Goal: Information Seeking & Learning: Learn about a topic

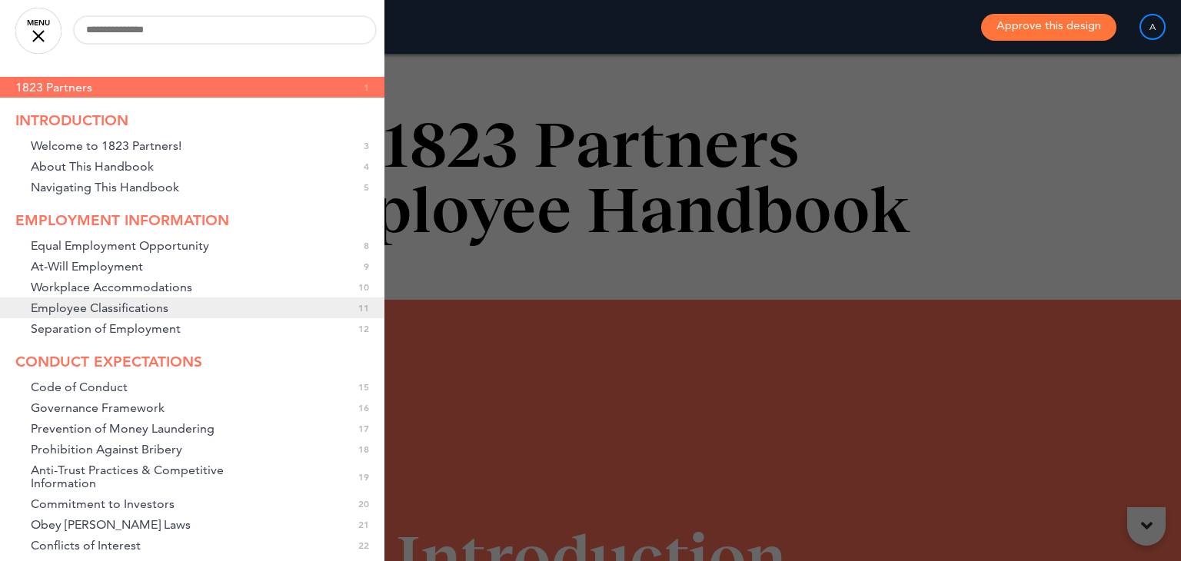
click at [174, 314] on link "Employee Classifications 0 11" at bounding box center [192, 308] width 384 height 21
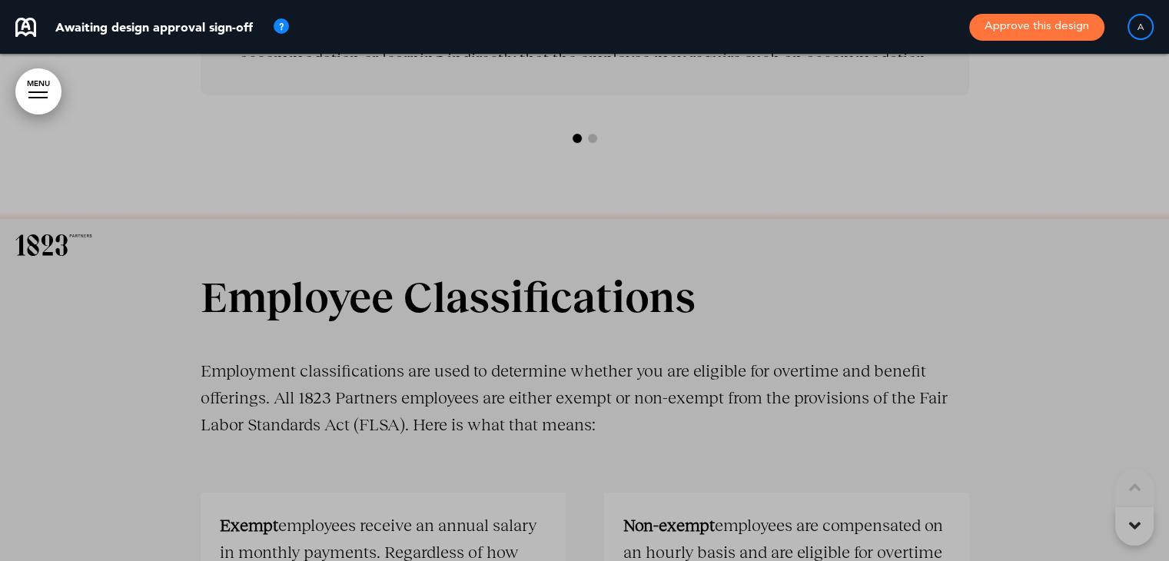
scroll to position [6292, 0]
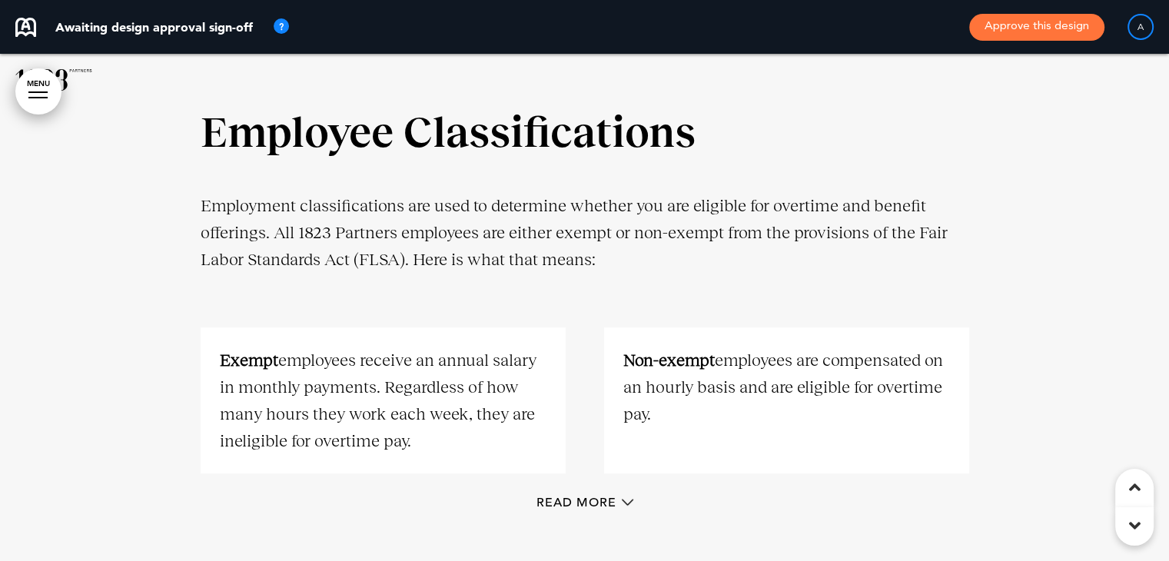
click at [34, 90] on link "MENU" at bounding box center [38, 91] width 46 height 46
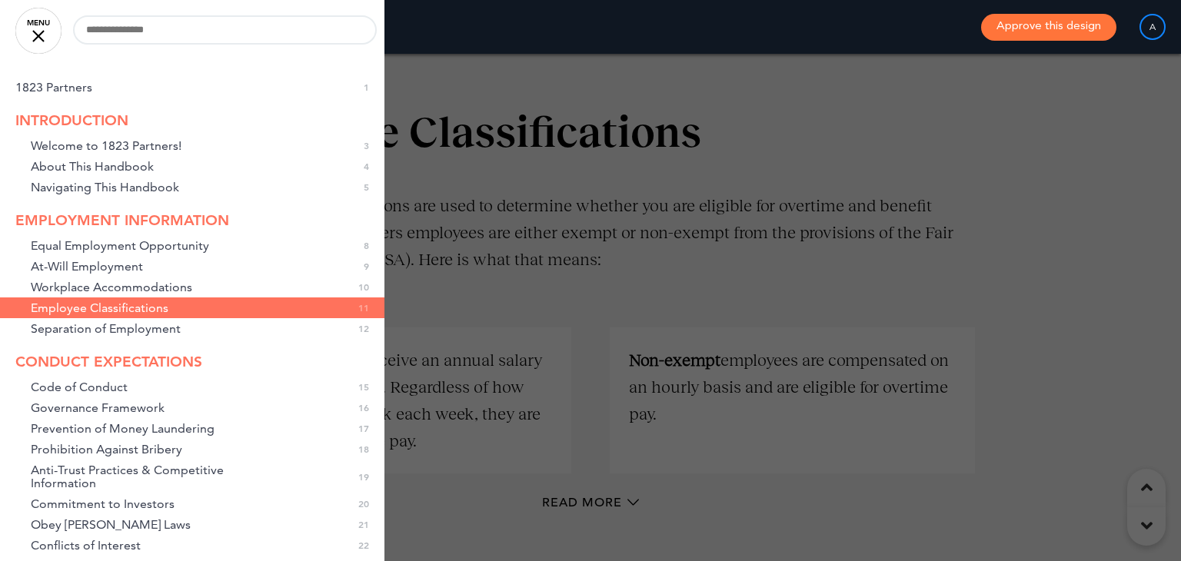
click at [634, 196] on div at bounding box center [590, 280] width 1181 height 561
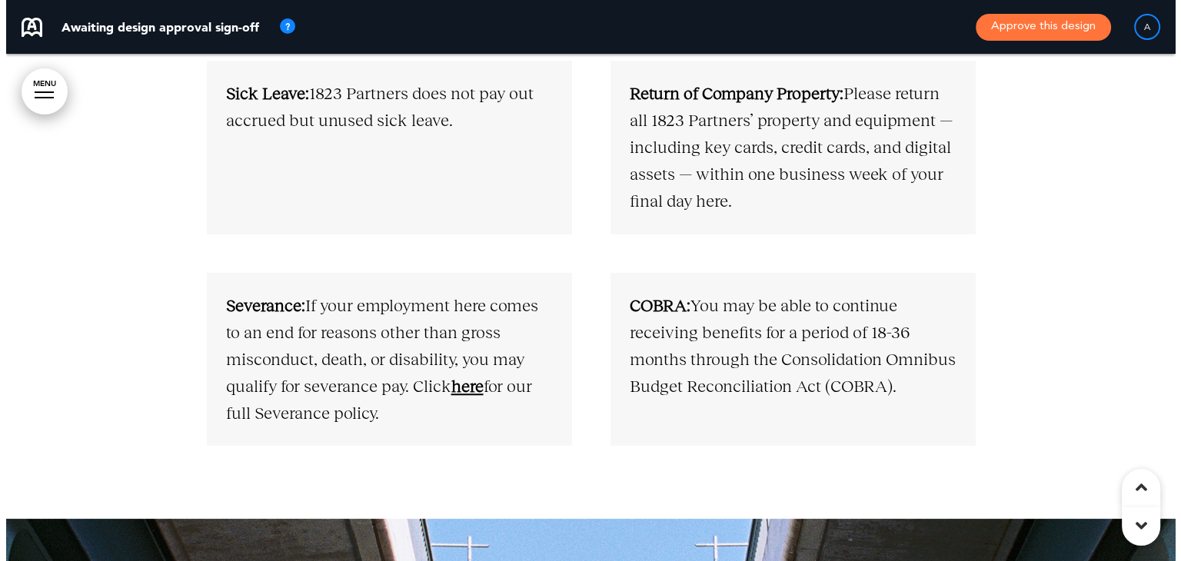
scroll to position [6676, 0]
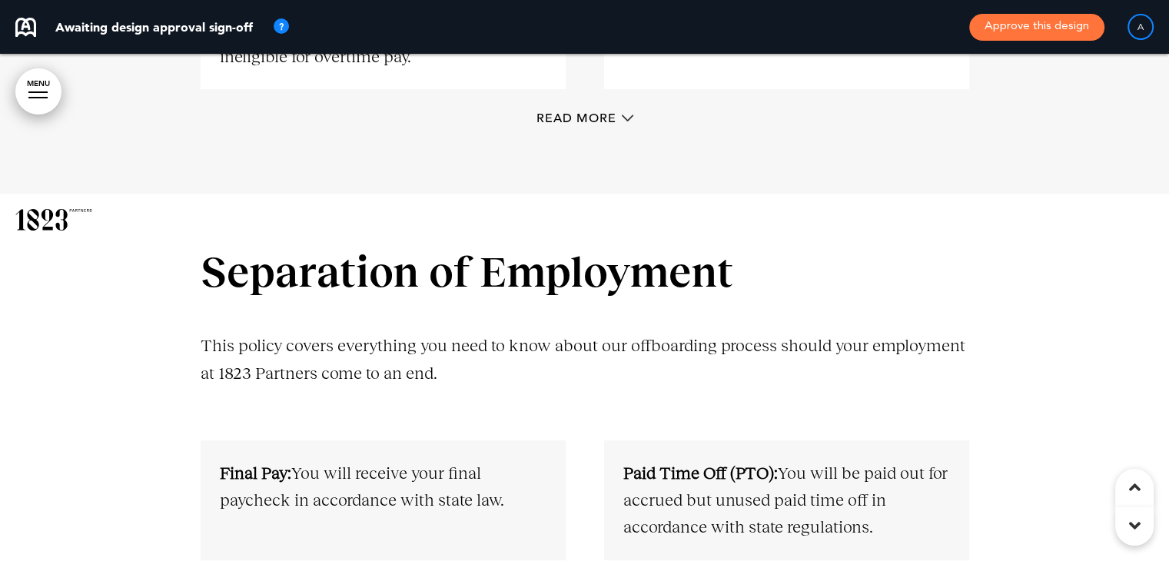
click at [34, 90] on link "MENU" at bounding box center [38, 91] width 46 height 46
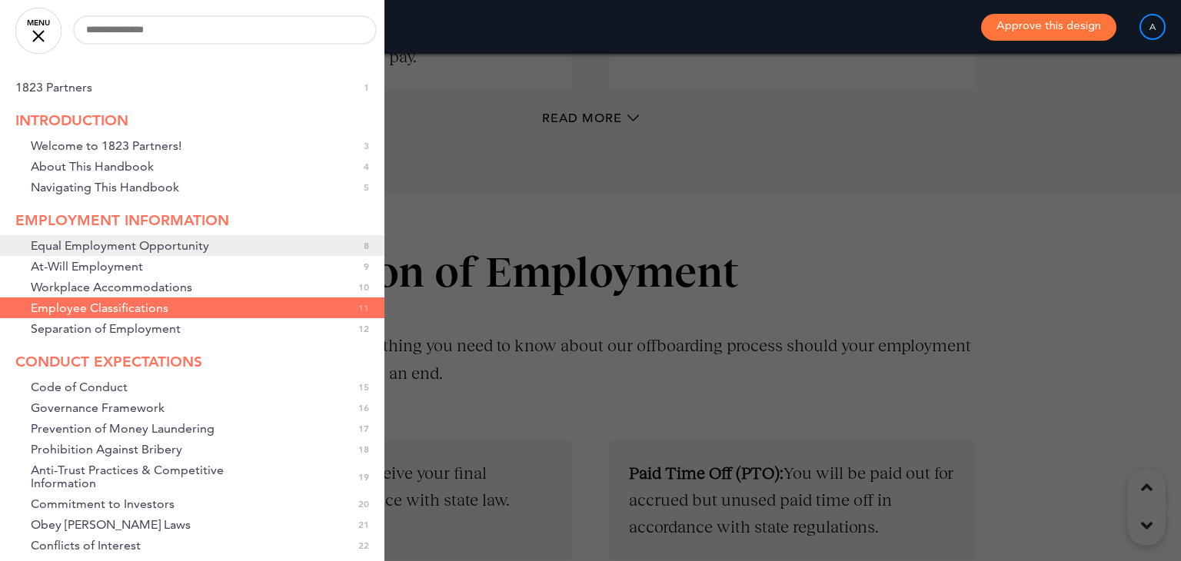
click at [145, 249] on span "Equal Employment Opportunity" at bounding box center [120, 245] width 178 height 13
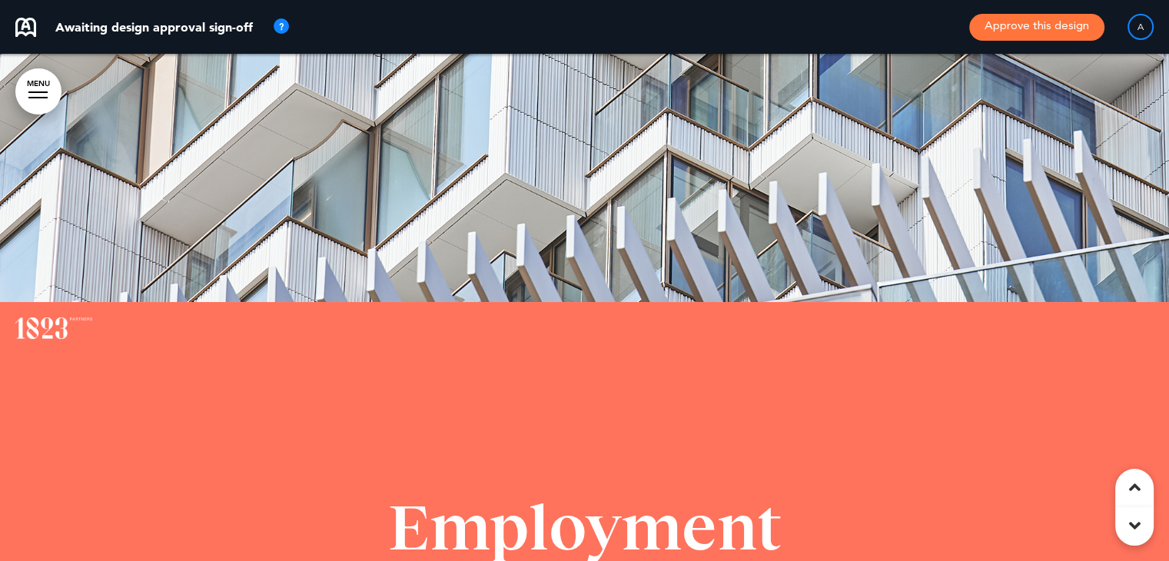
scroll to position [3115, 0]
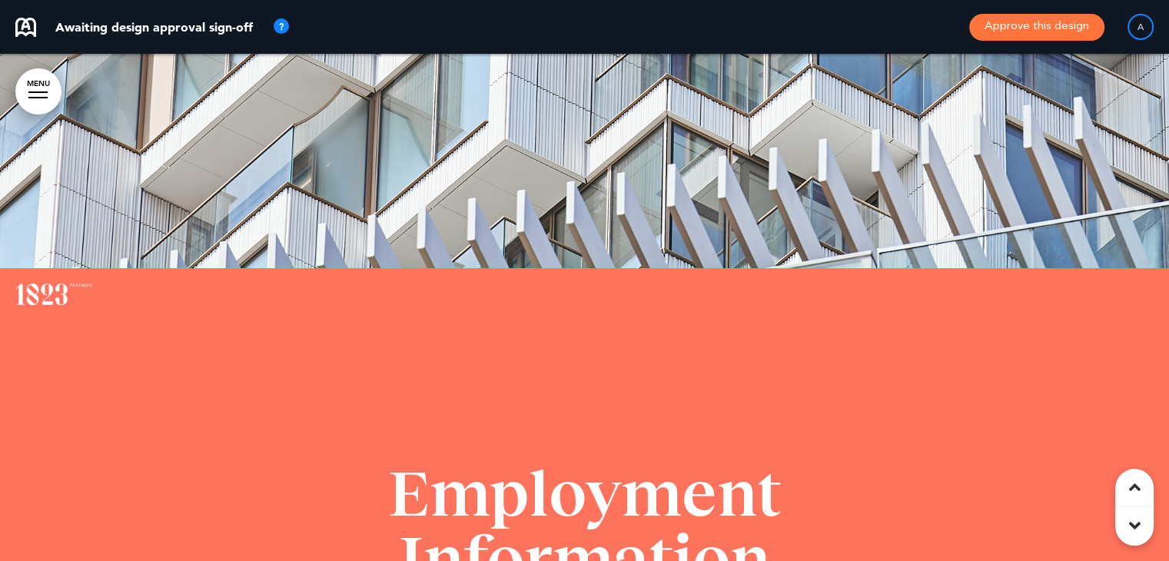
drag, startPoint x: 55, startPoint y: 288, endPoint x: 117, endPoint y: 330, distance: 74.2
click at [111, 332] on div at bounding box center [584, 545] width 1169 height 554
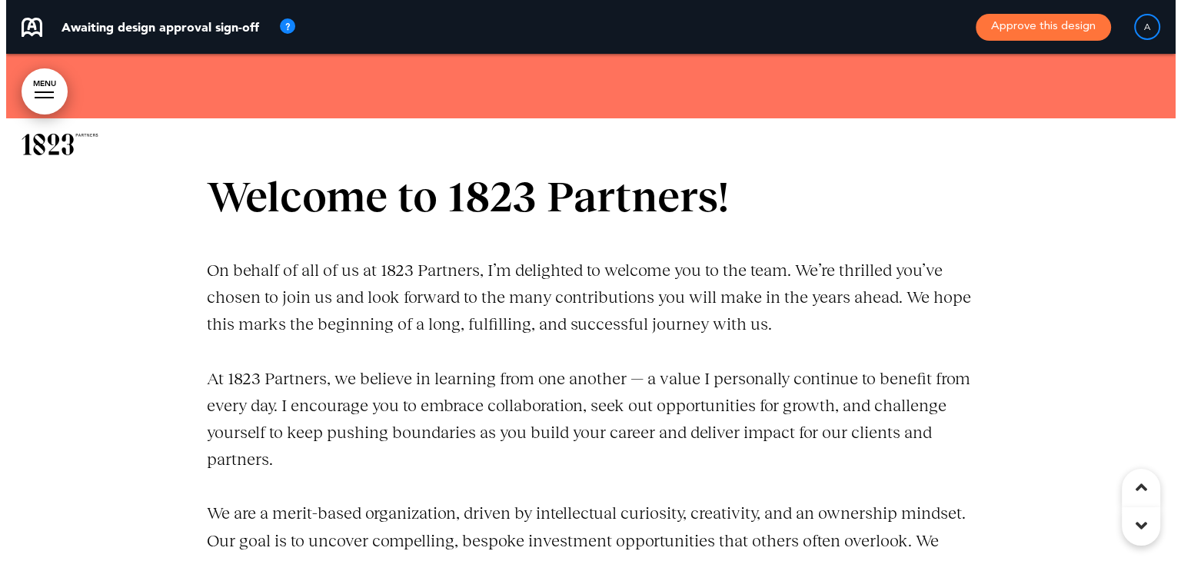
scroll to position [578, 0]
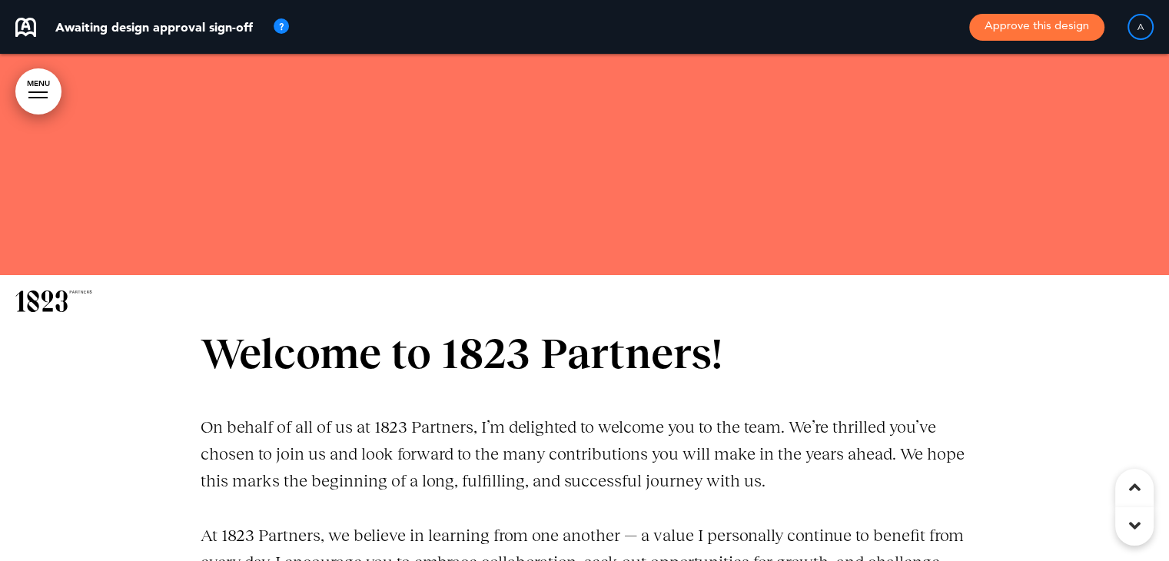
click at [43, 87] on link "MENU" at bounding box center [38, 91] width 46 height 46
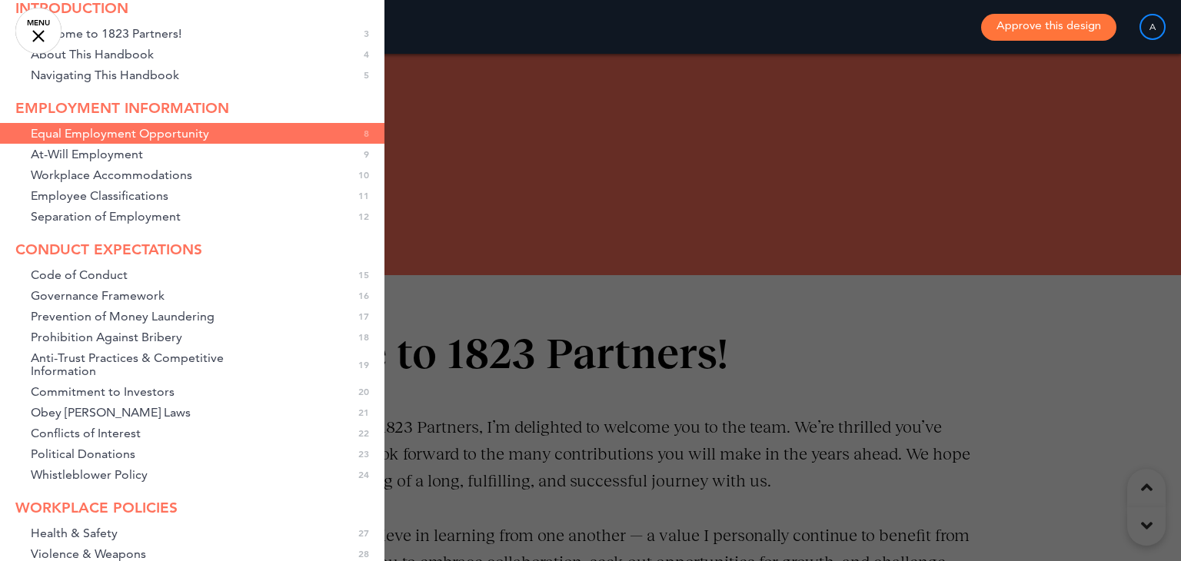
scroll to position [0, 0]
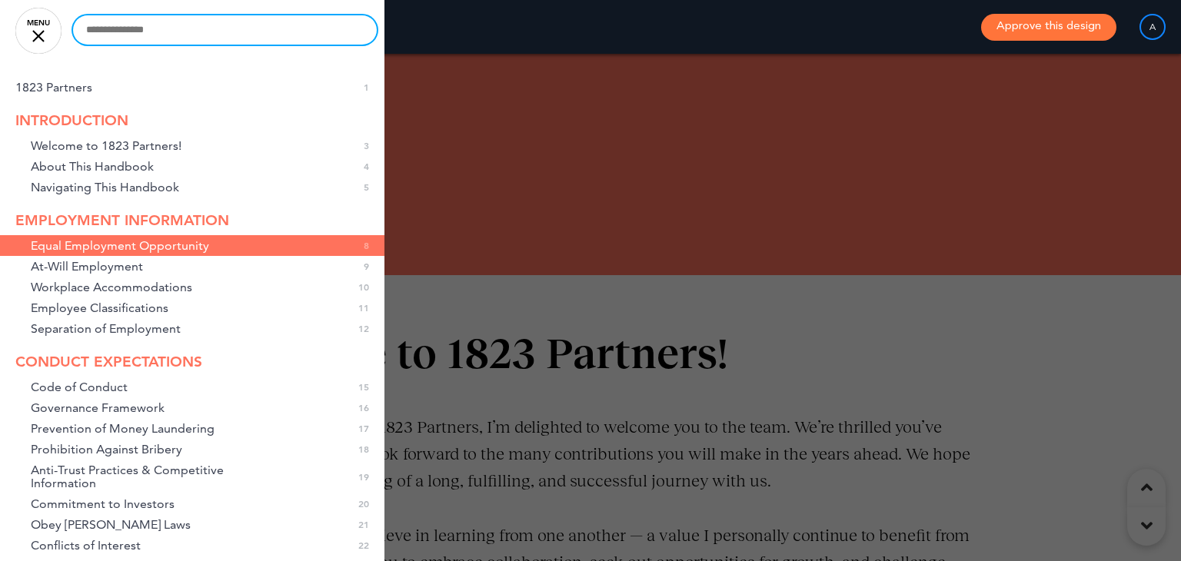
click at [157, 35] on input "text" at bounding box center [225, 29] width 304 height 29
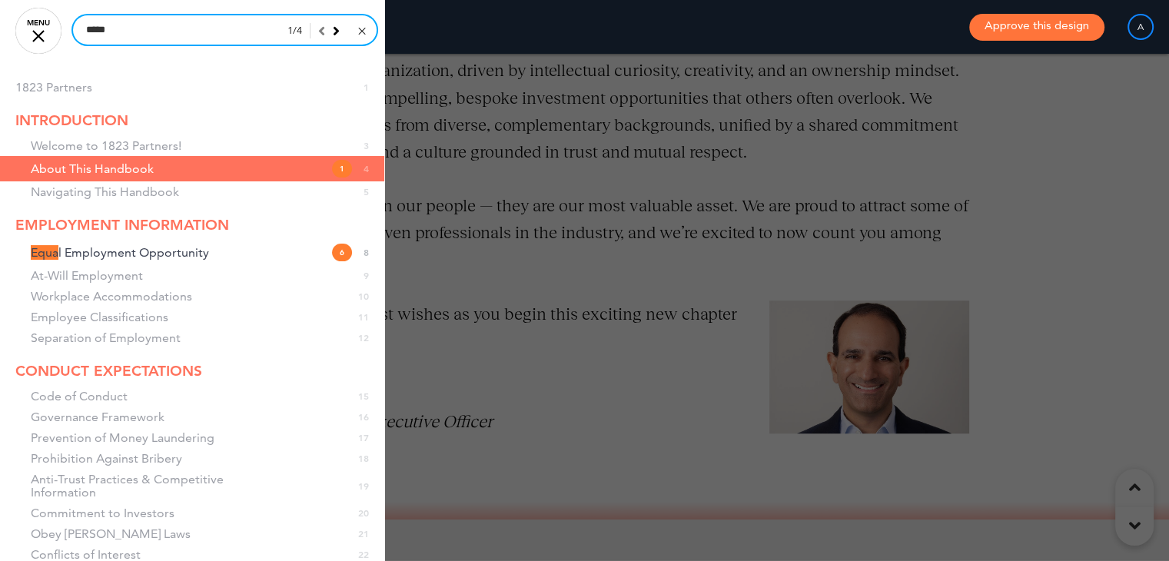
scroll to position [1644, 0]
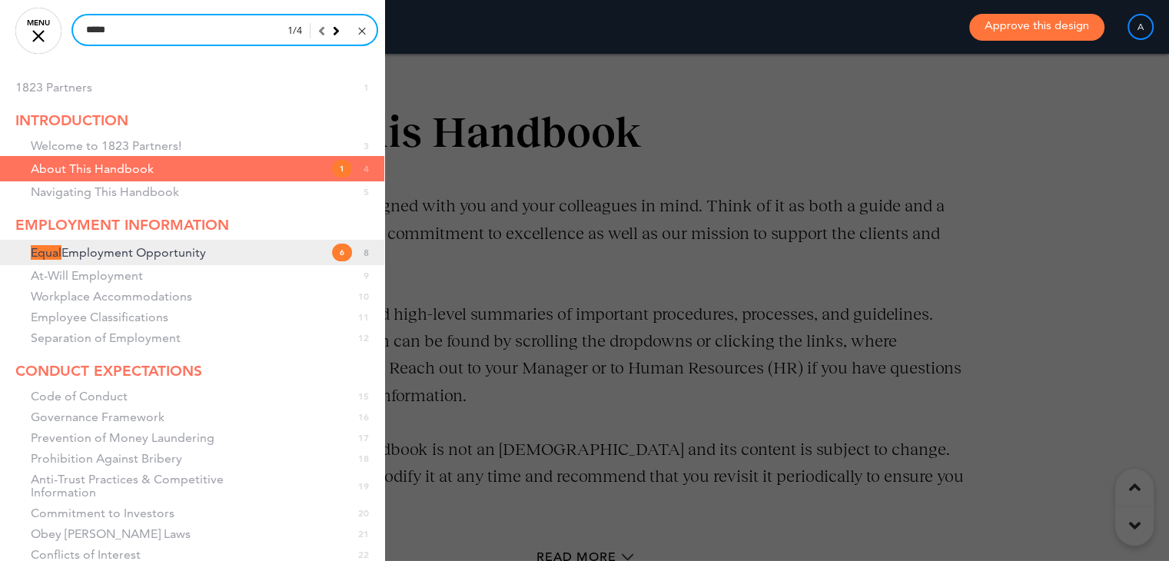
type input "*****"
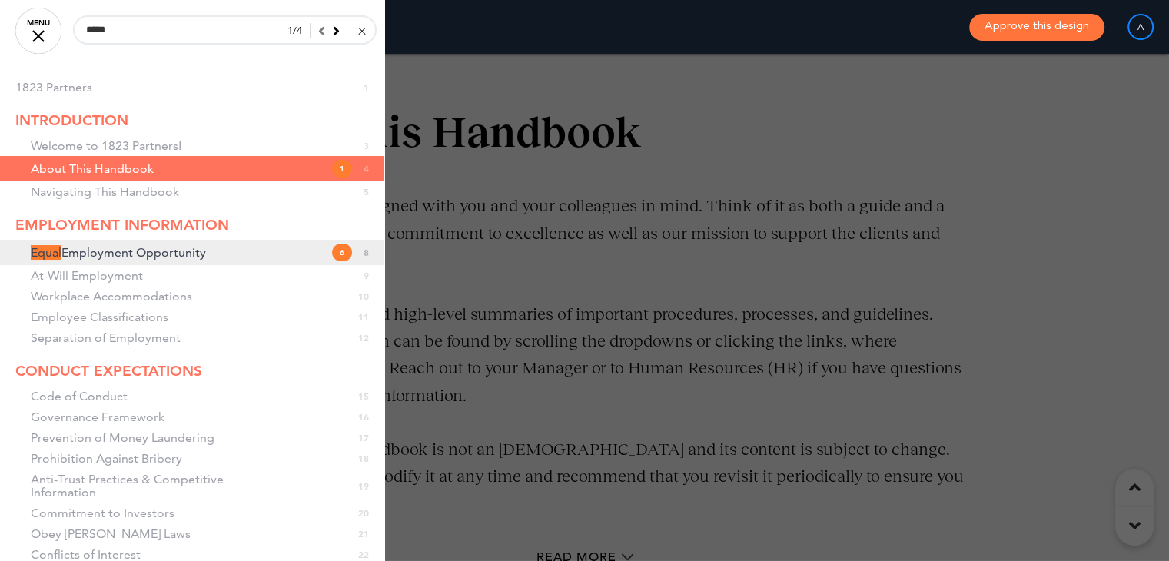
click at [126, 246] on span "Equal Employment Opportunity" at bounding box center [118, 252] width 175 height 13
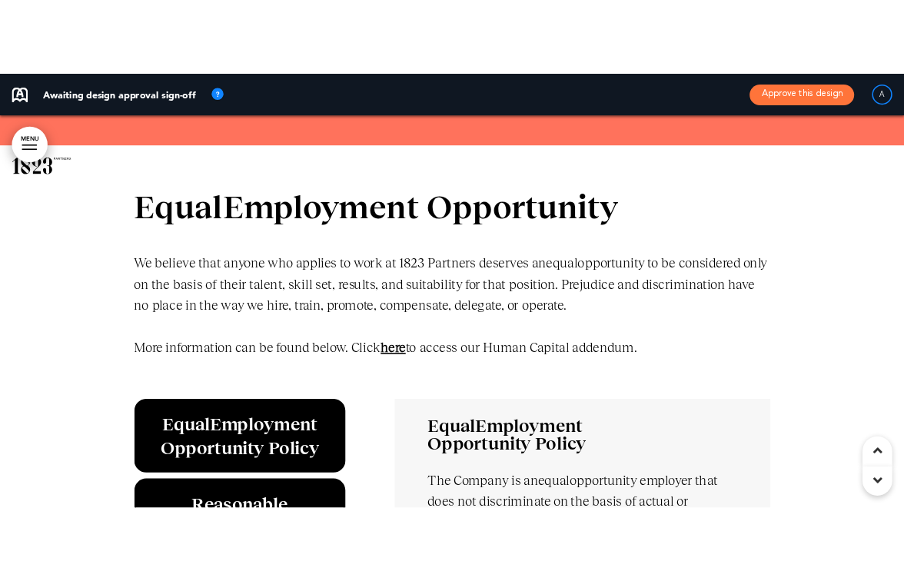
scroll to position [3884, 0]
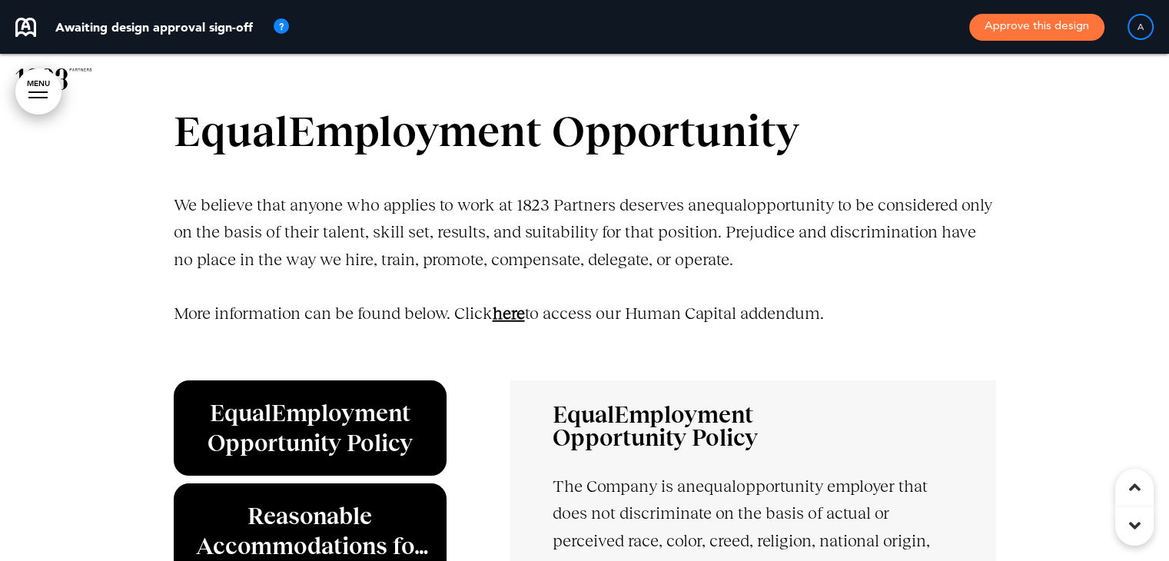
click at [523, 318] on link "﻿here" at bounding box center [509, 313] width 32 height 19
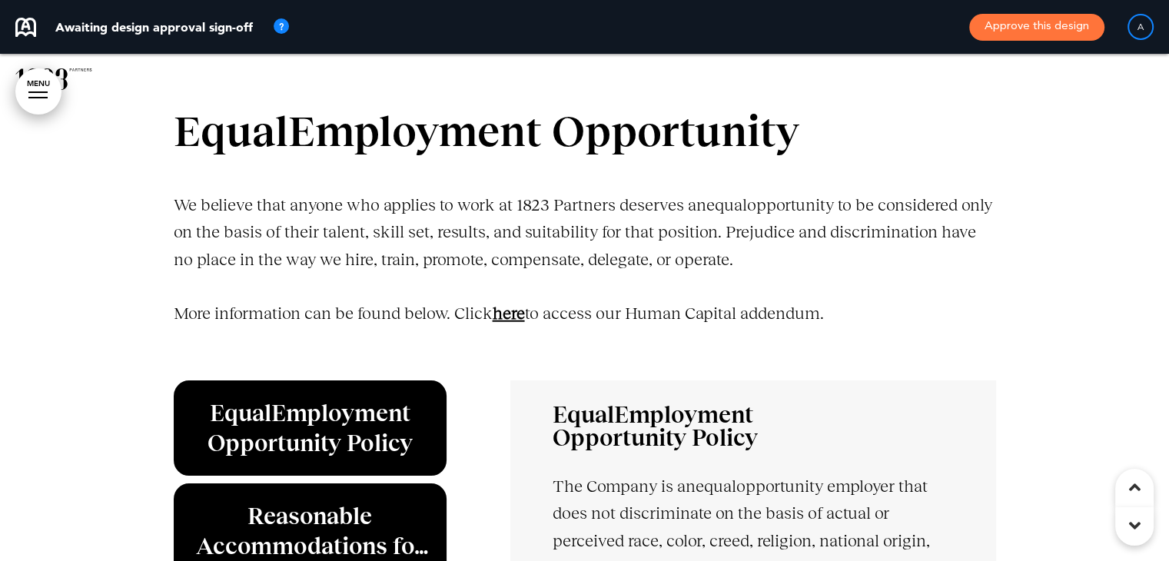
click at [523, 318] on link "﻿here" at bounding box center [509, 313] width 32 height 19
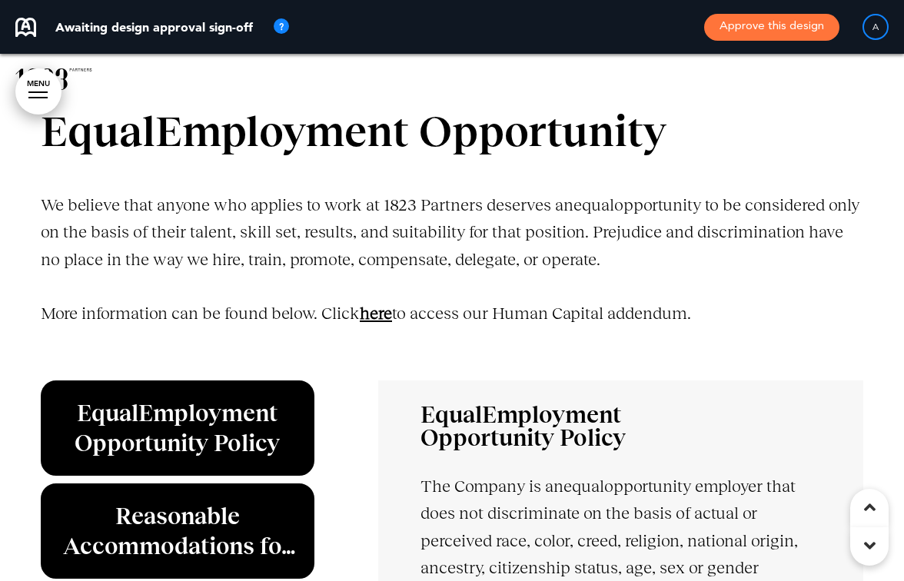
click at [381, 315] on link "﻿here" at bounding box center [376, 313] width 32 height 19
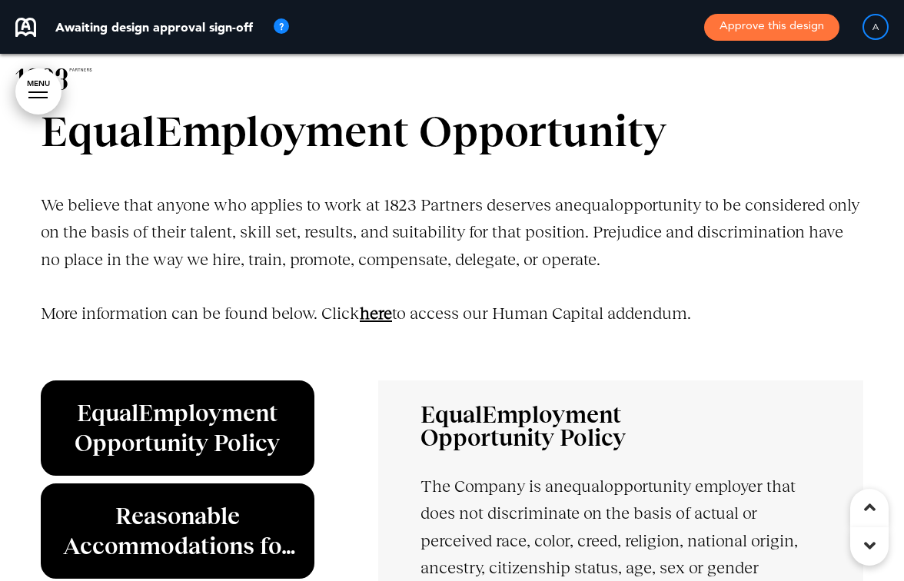
drag, startPoint x: 381, startPoint y: 315, endPoint x: 560, endPoint y: 228, distance: 199.1
click at [381, 315] on link "﻿here" at bounding box center [376, 313] width 32 height 19
click at [280, 309] on p "More information can be found below. Click ﻿here to access our Human Capital ad…" at bounding box center [452, 327] width 823 height 54
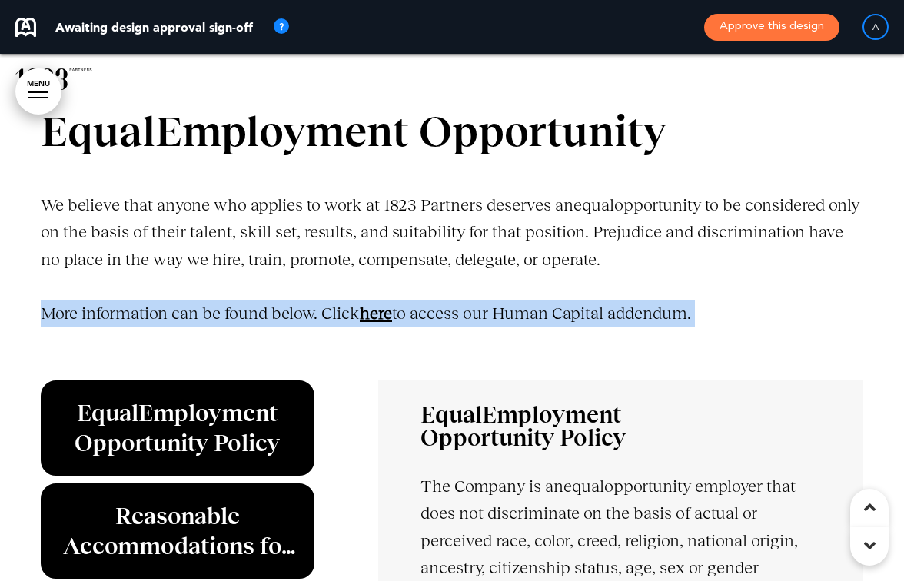
click at [280, 309] on p "More information can be found below. Click ﻿here to access our Human Capital ad…" at bounding box center [452, 327] width 823 height 54
click at [270, 282] on div at bounding box center [270, 282] width 0 height 0
click at [709, 319] on p "More information can be found below. Click ﻿here to access our Human Capital ad…" at bounding box center [452, 327] width 823 height 54
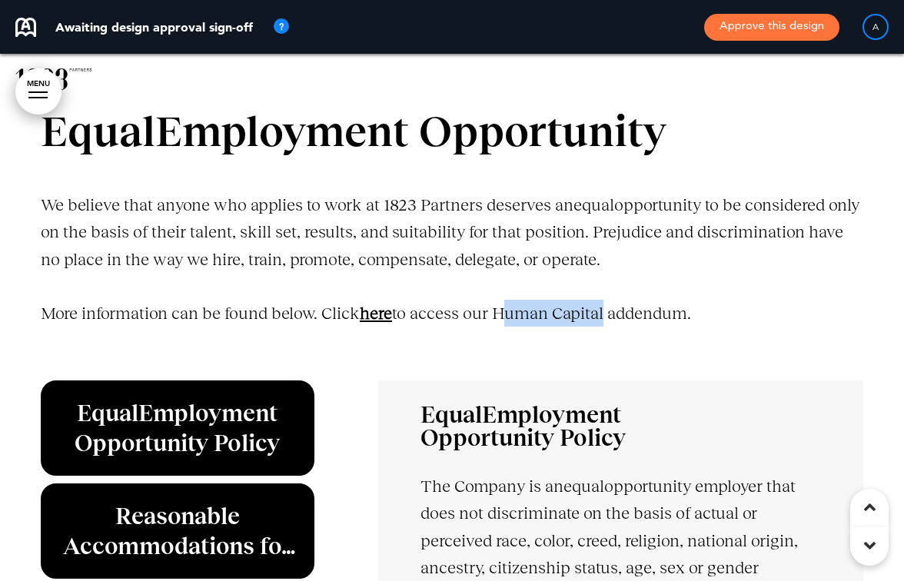
drag, startPoint x: 504, startPoint y: 311, endPoint x: 608, endPoint y: 310, distance: 104.6
click at [608, 310] on p "More information can be found below. Click ﻿here to access our Human Capital ad…" at bounding box center [452, 327] width 823 height 54
copy p "Human Capita"
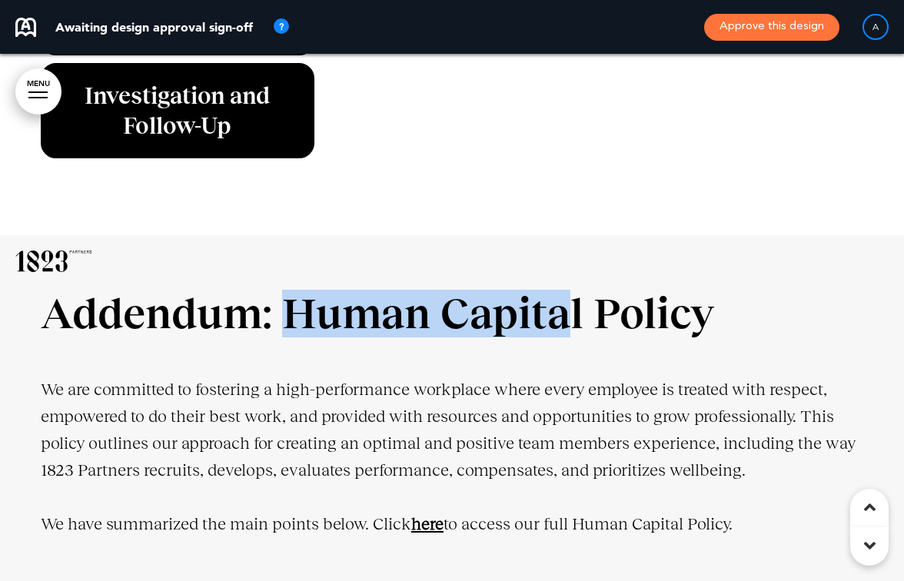
click at [485, 293] on h1 "Addendum: Human Capital Policy" at bounding box center [452, 315] width 823 height 45
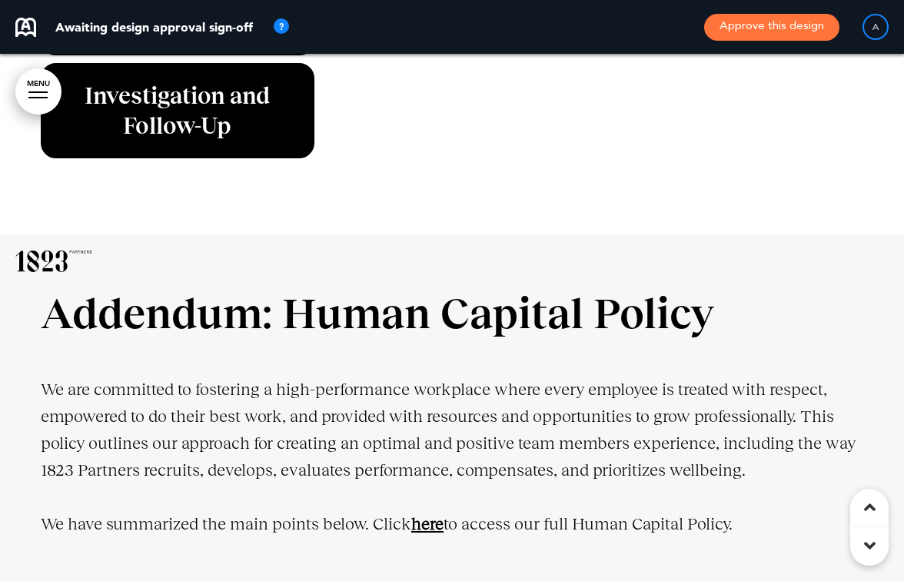
click at [40, 90] on link "MENU" at bounding box center [38, 91] width 46 height 46
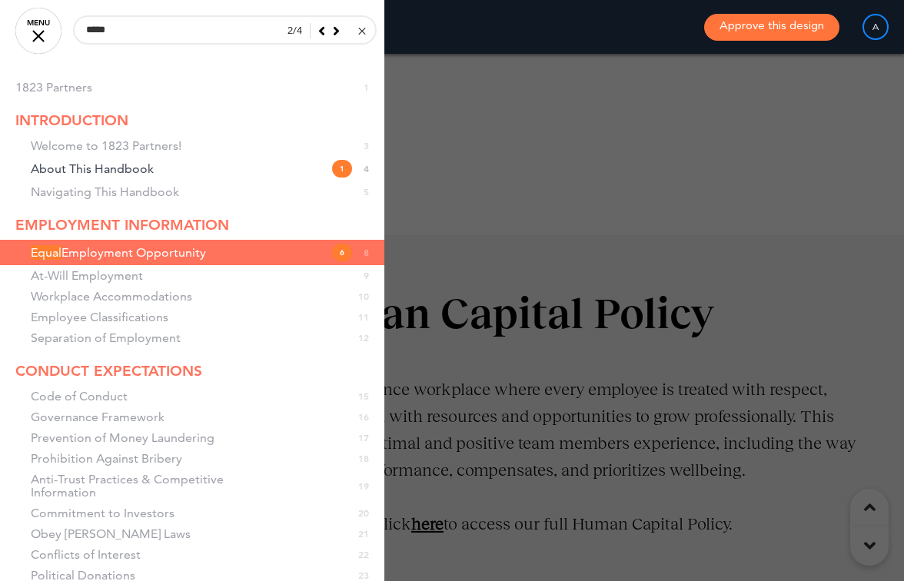
click at [135, 254] on span "Equal Employment Opportunity" at bounding box center [118, 252] width 175 height 13
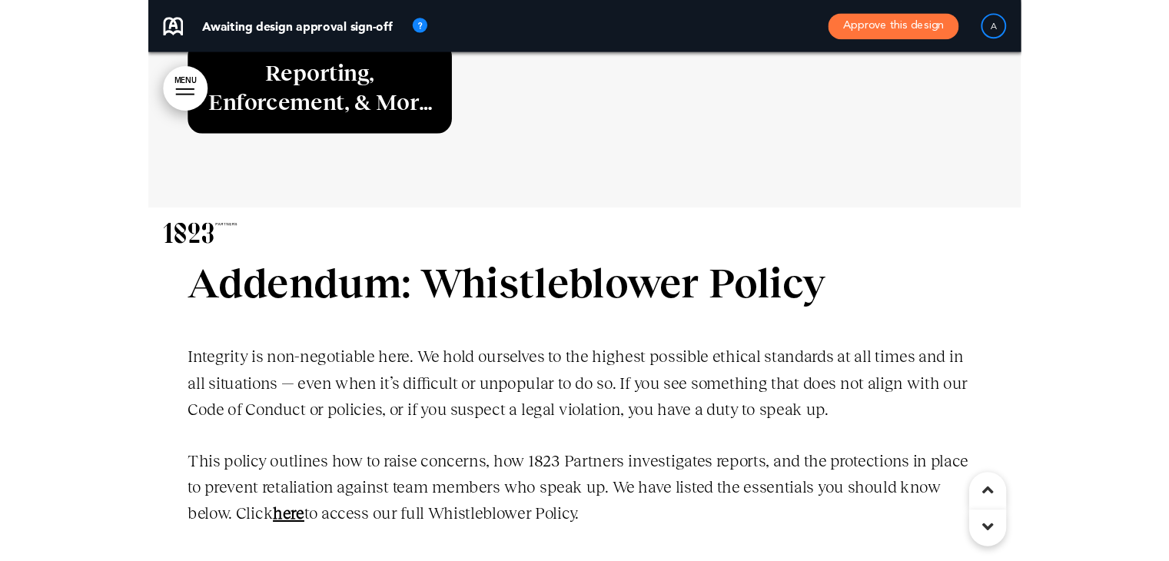
scroll to position [33843, 0]
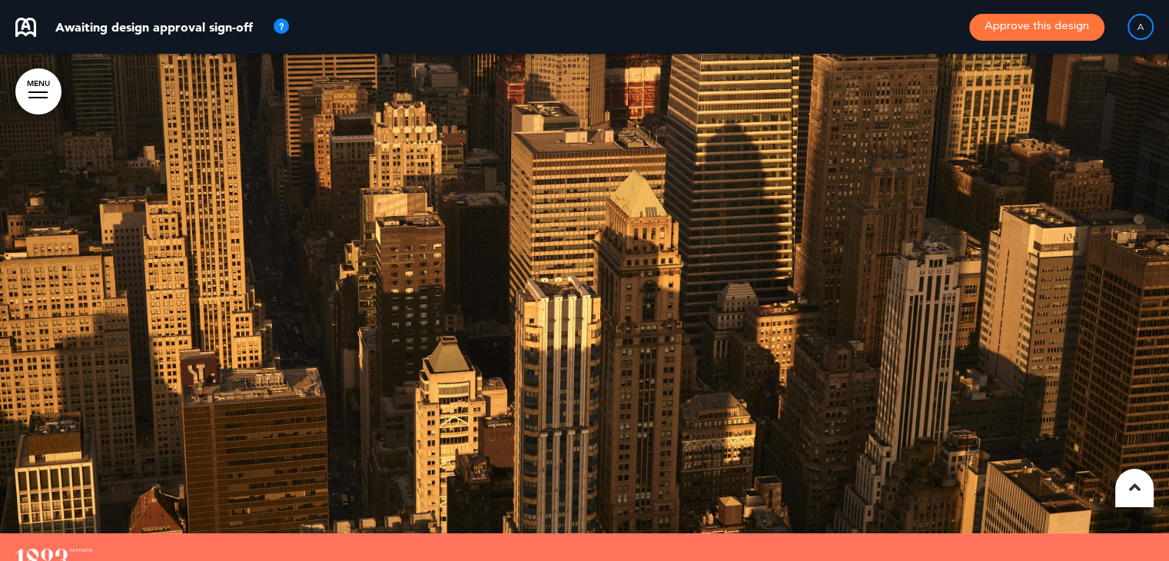
click at [55, 85] on link "MENU" at bounding box center [38, 91] width 46 height 46
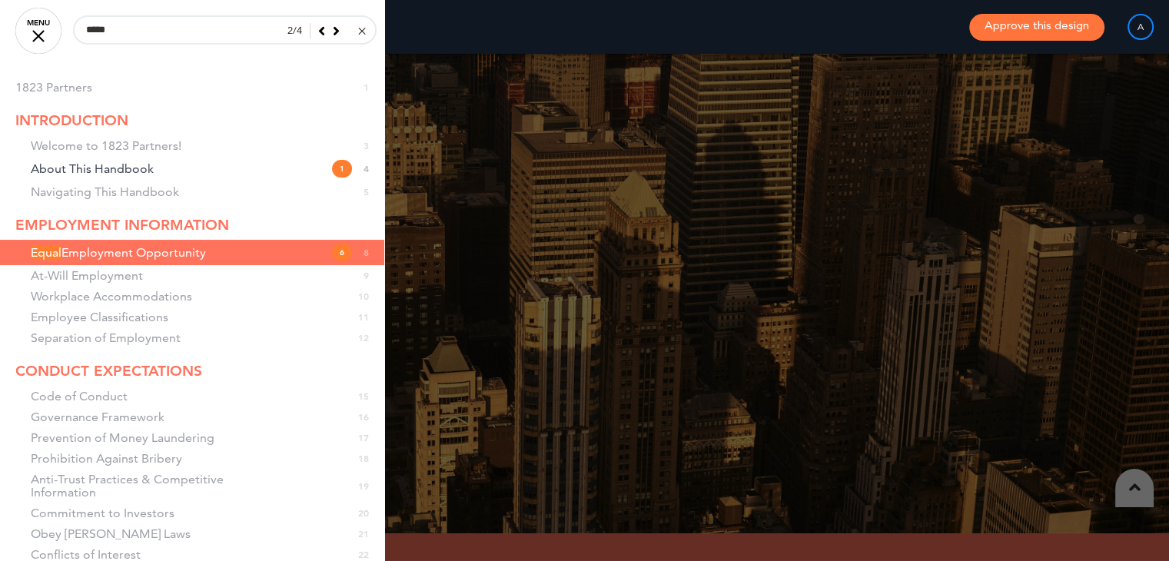
click at [132, 248] on span "Equal Employment Opportunity" at bounding box center [118, 252] width 175 height 13
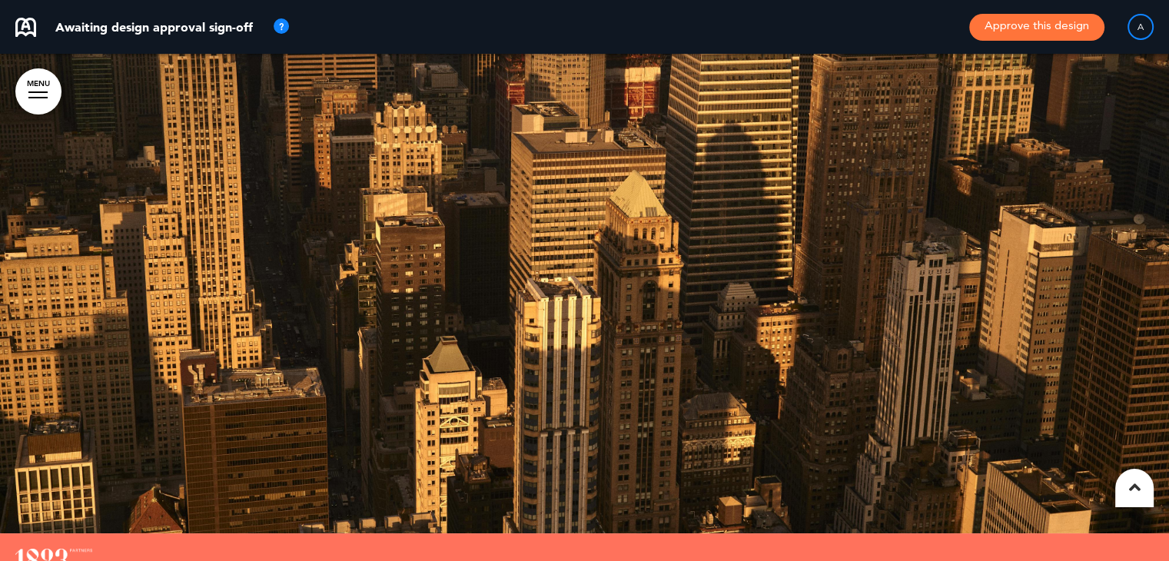
click at [30, 99] on link "MENU" at bounding box center [38, 91] width 46 height 46
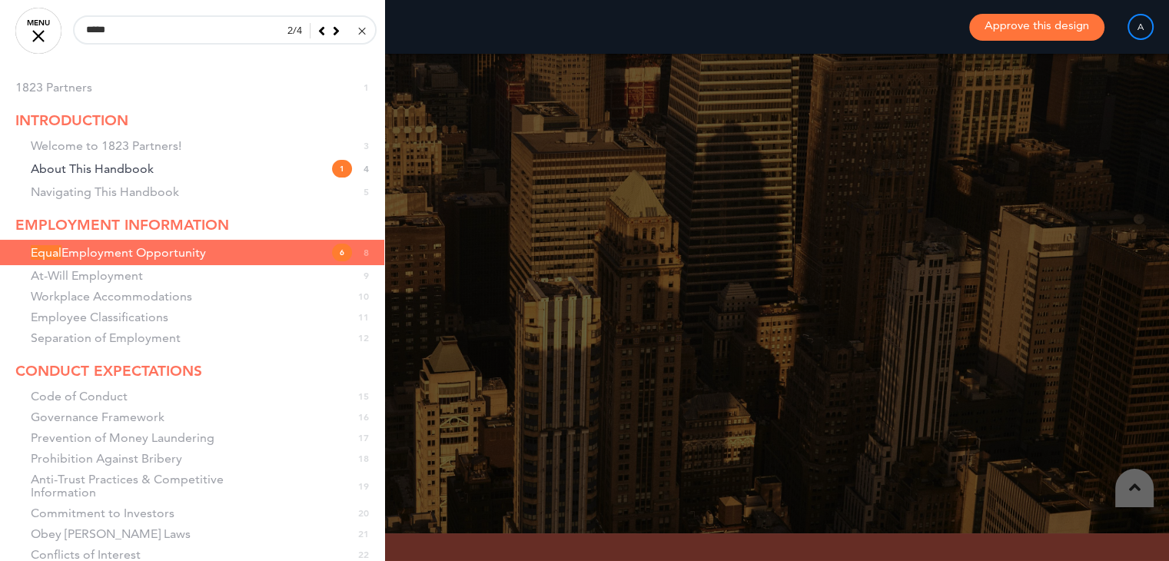
click at [114, 274] on li "At-Will Employment 9" at bounding box center [192, 275] width 384 height 21
click at [101, 169] on span "About This Handbook" at bounding box center [92, 168] width 123 height 13
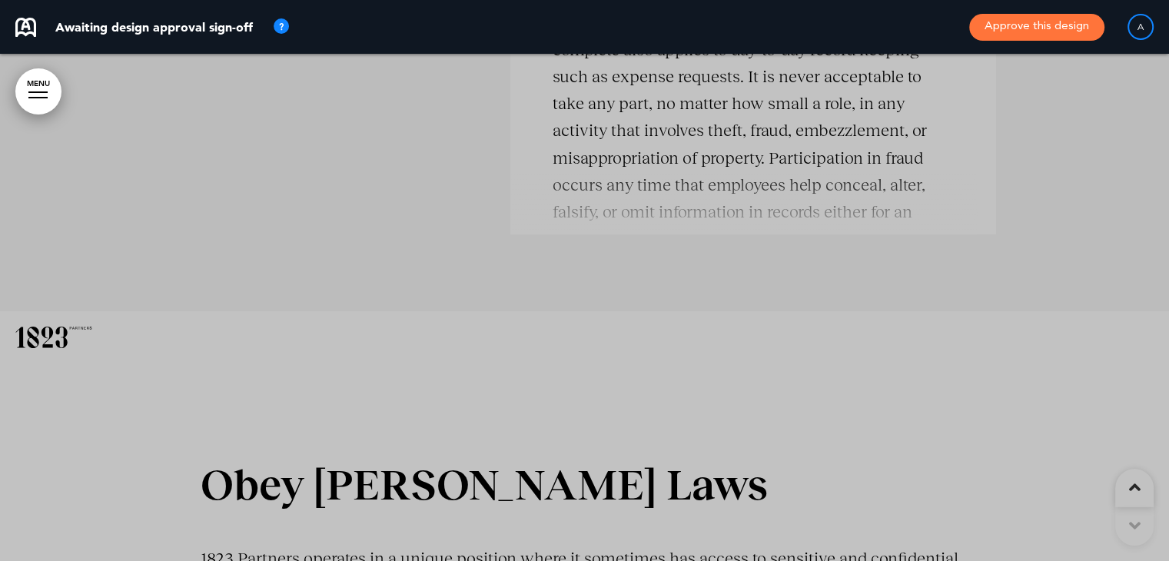
scroll to position [1644, 0]
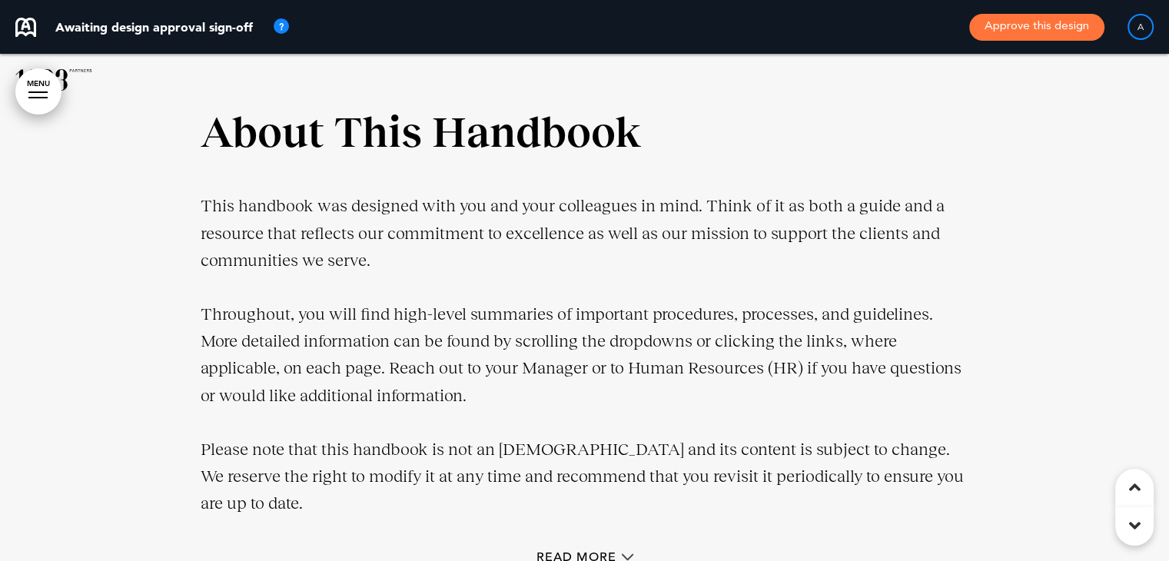
click at [48, 98] on link "MENU" at bounding box center [38, 91] width 46 height 46
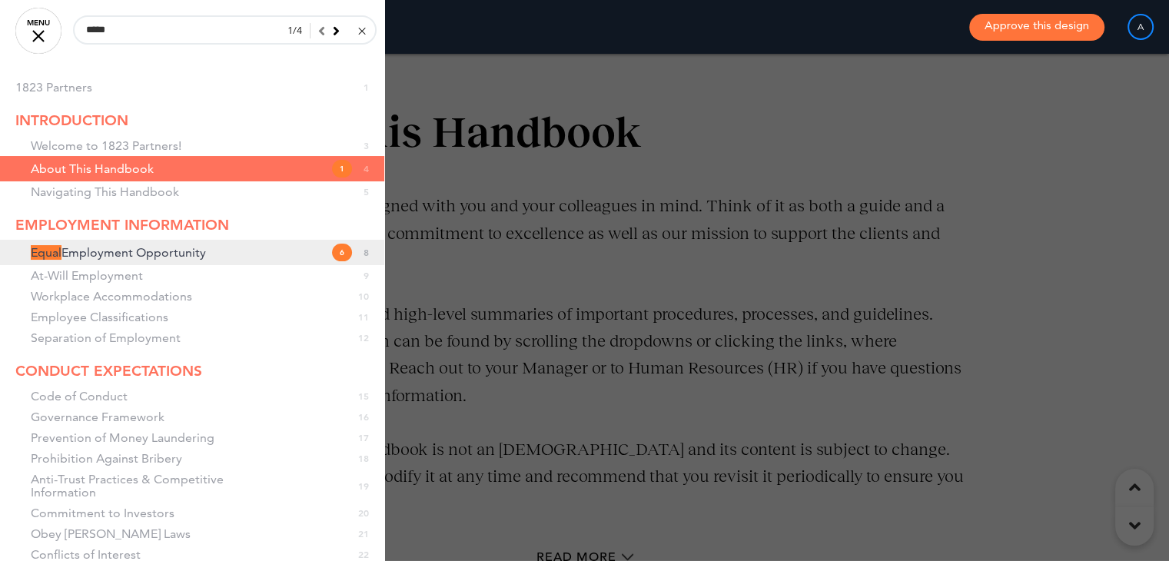
click at [175, 250] on span "Equal Employment Opportunity" at bounding box center [118, 252] width 175 height 13
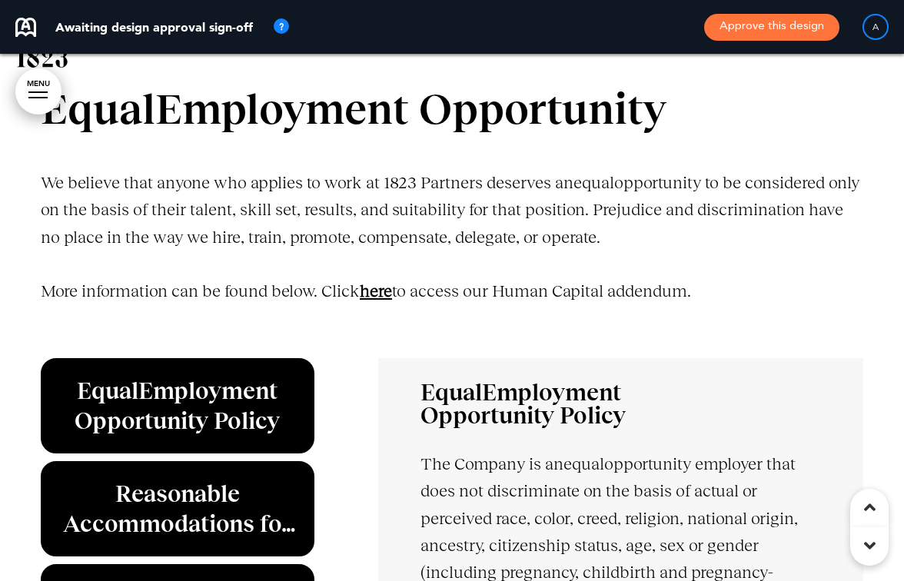
scroll to position [39565, 0]
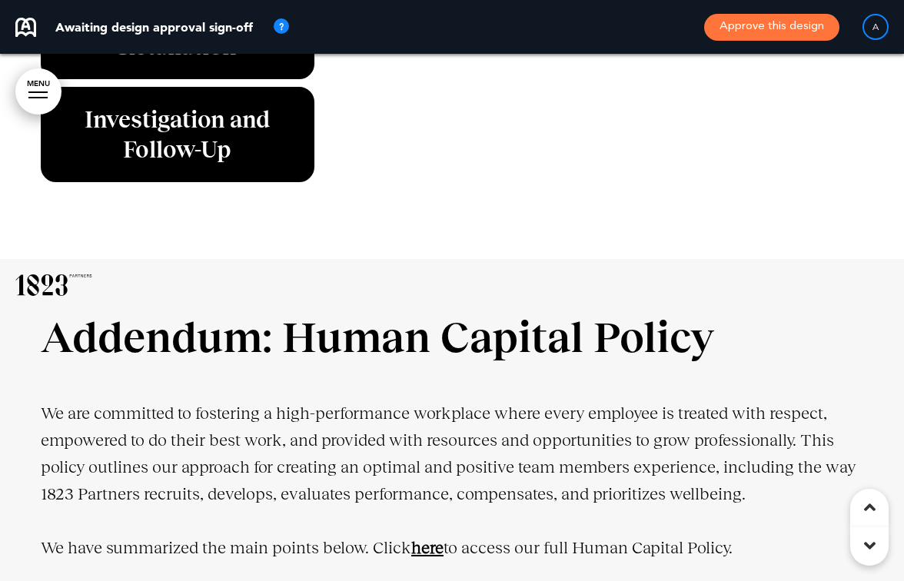
click at [424, 538] on strong "here" at bounding box center [427, 547] width 32 height 19
click at [430, 538] on strong "here" at bounding box center [427, 547] width 32 height 19
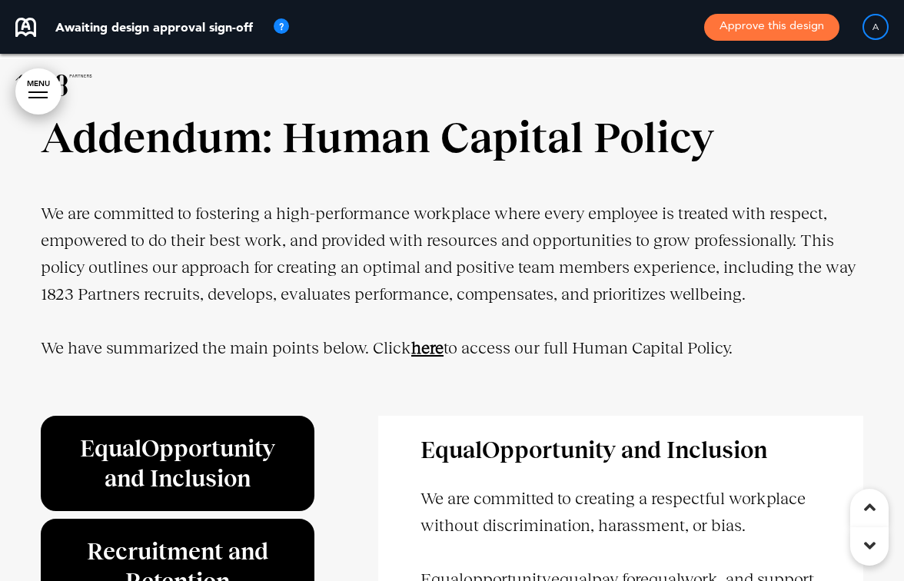
scroll to position [40026, 0]
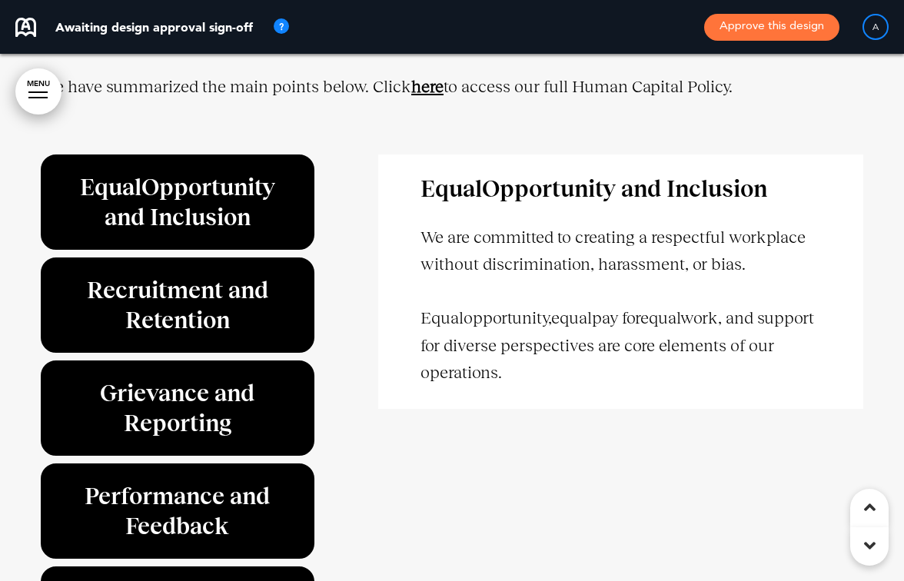
click at [436, 77] on strong "here" at bounding box center [427, 86] width 32 height 19
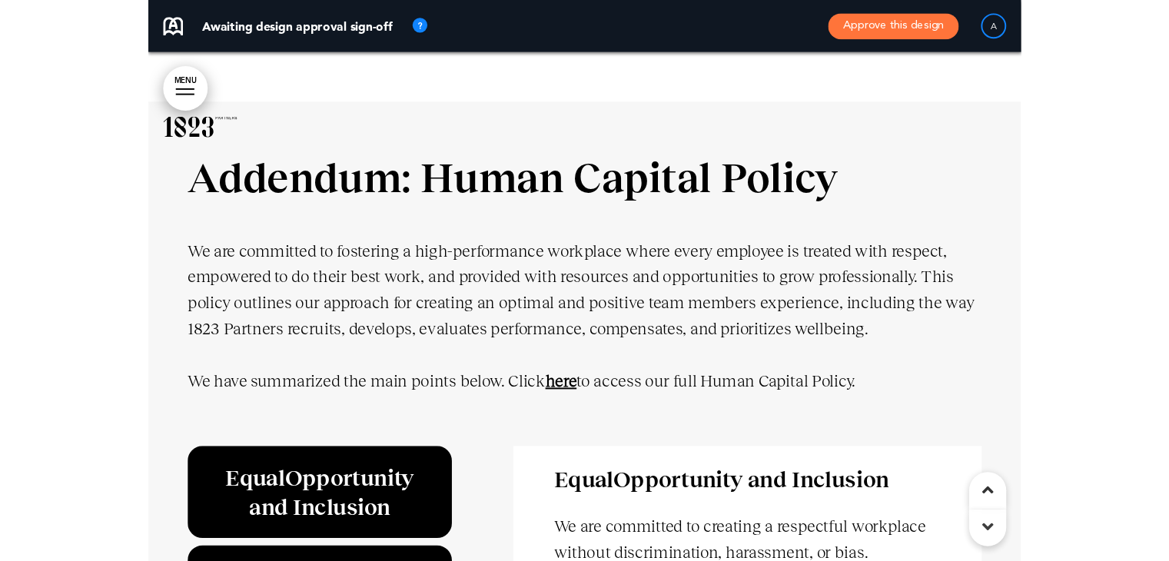
scroll to position [33843, 0]
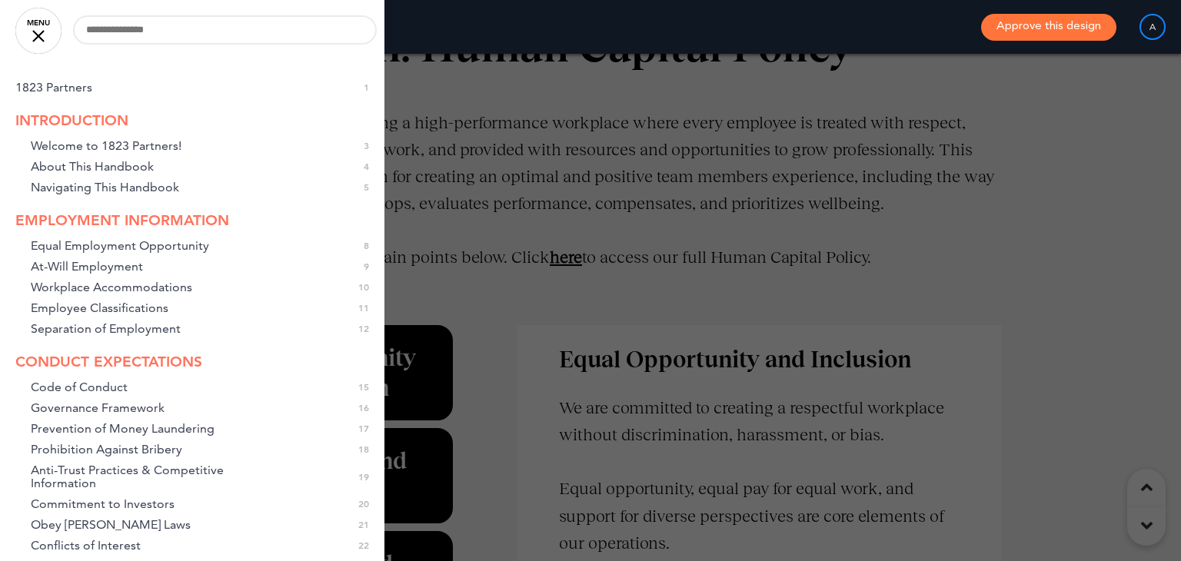
click at [434, 92] on div at bounding box center [590, 280] width 1181 height 561
